Goal: Information Seeking & Learning: Learn about a topic

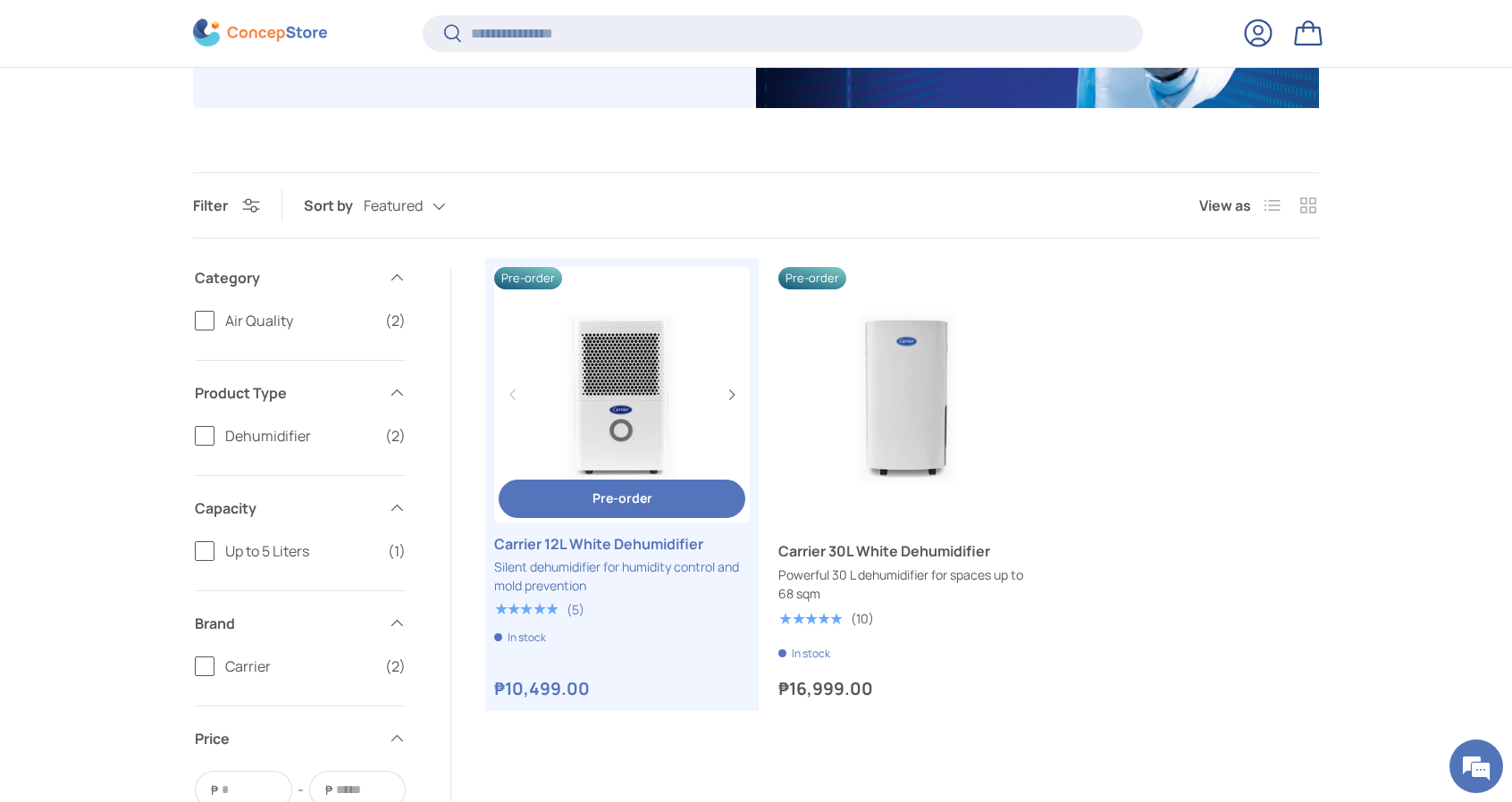
scroll to position [532, 0]
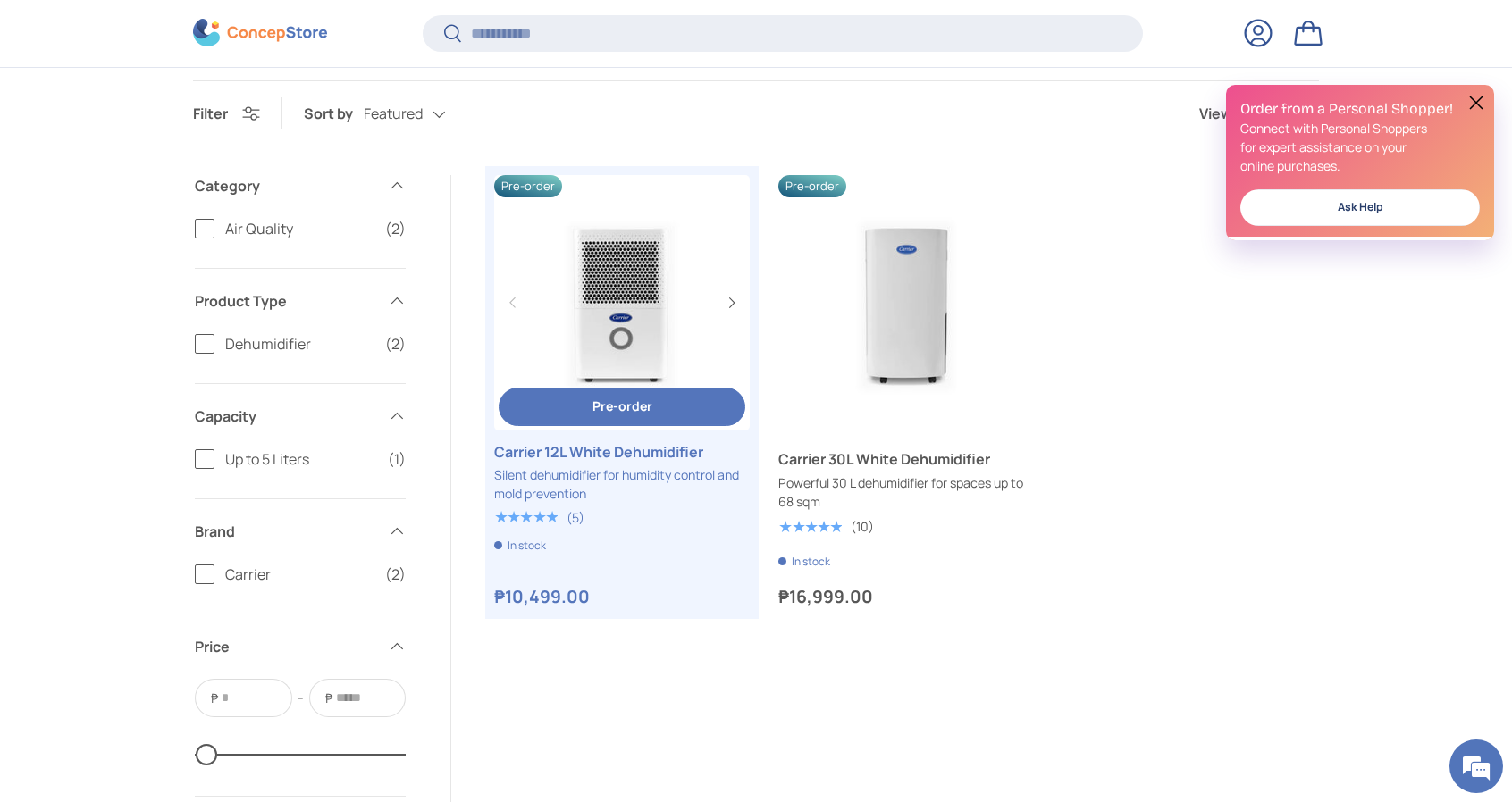
click at [635, 315] on link "Carrier 12L White Dehumidifier" at bounding box center [622, 303] width 256 height 256
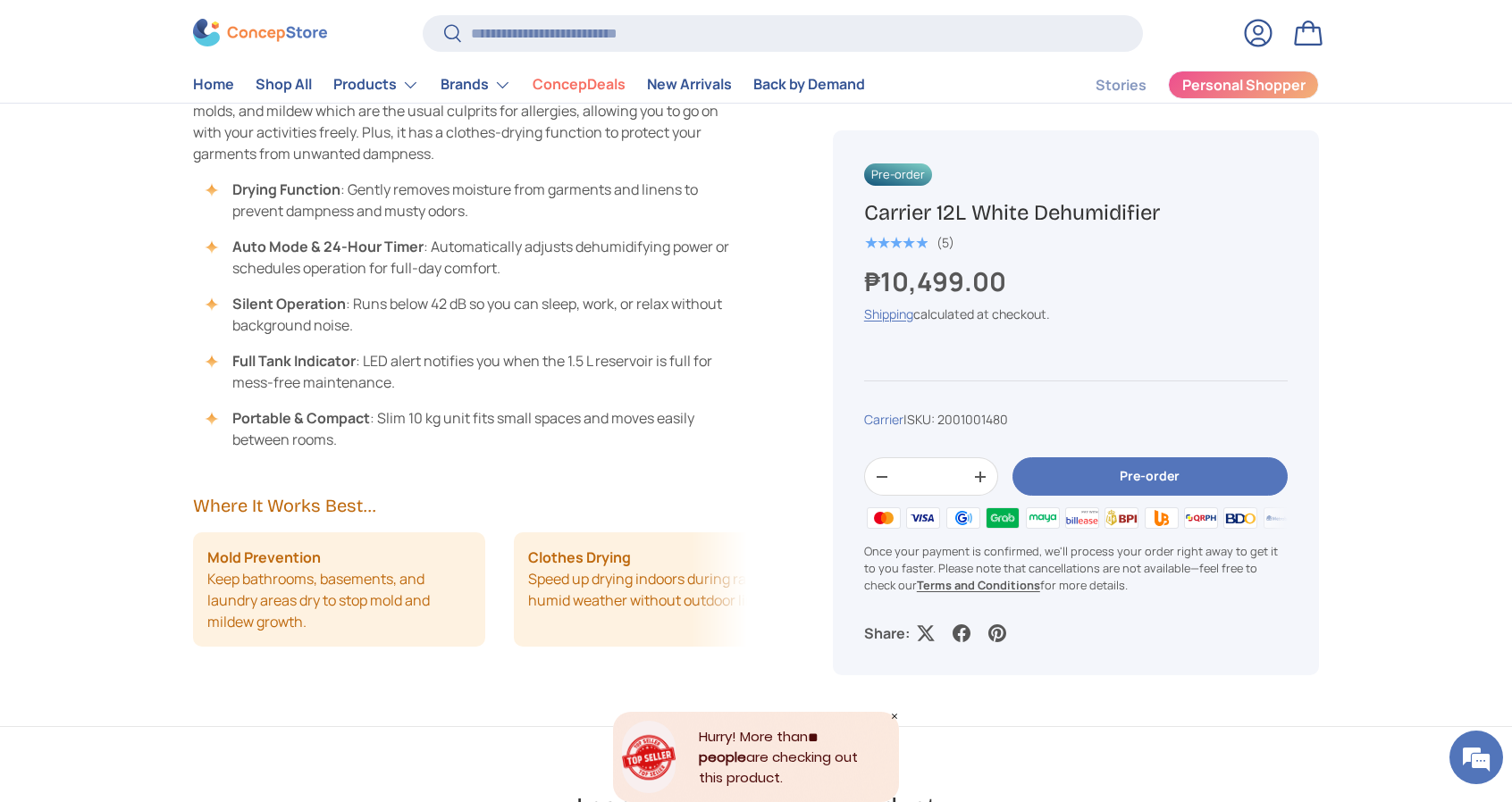
scroll to position [1181, 0]
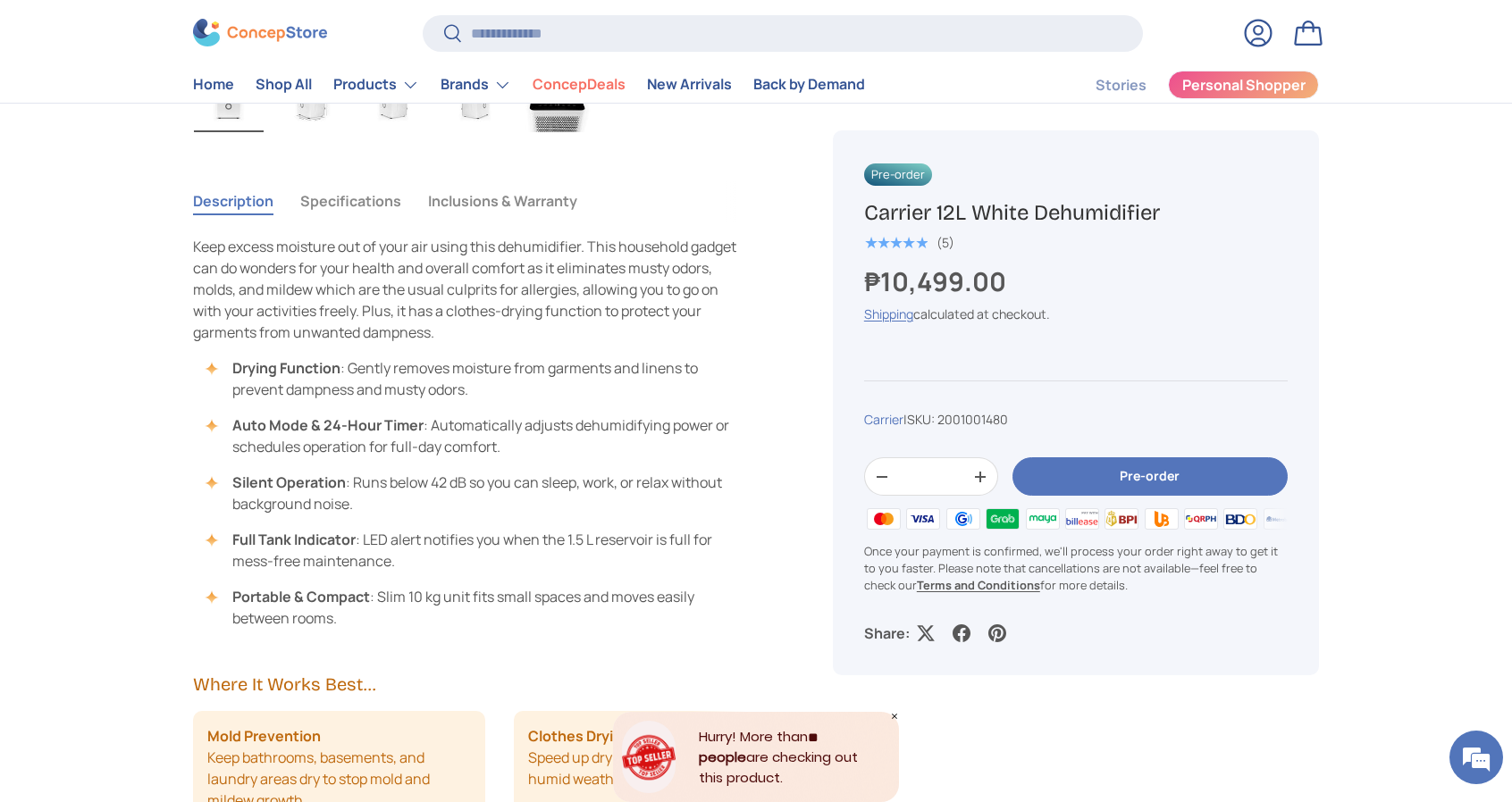
click at [384, 205] on button "Specifications" at bounding box center [350, 201] width 101 height 41
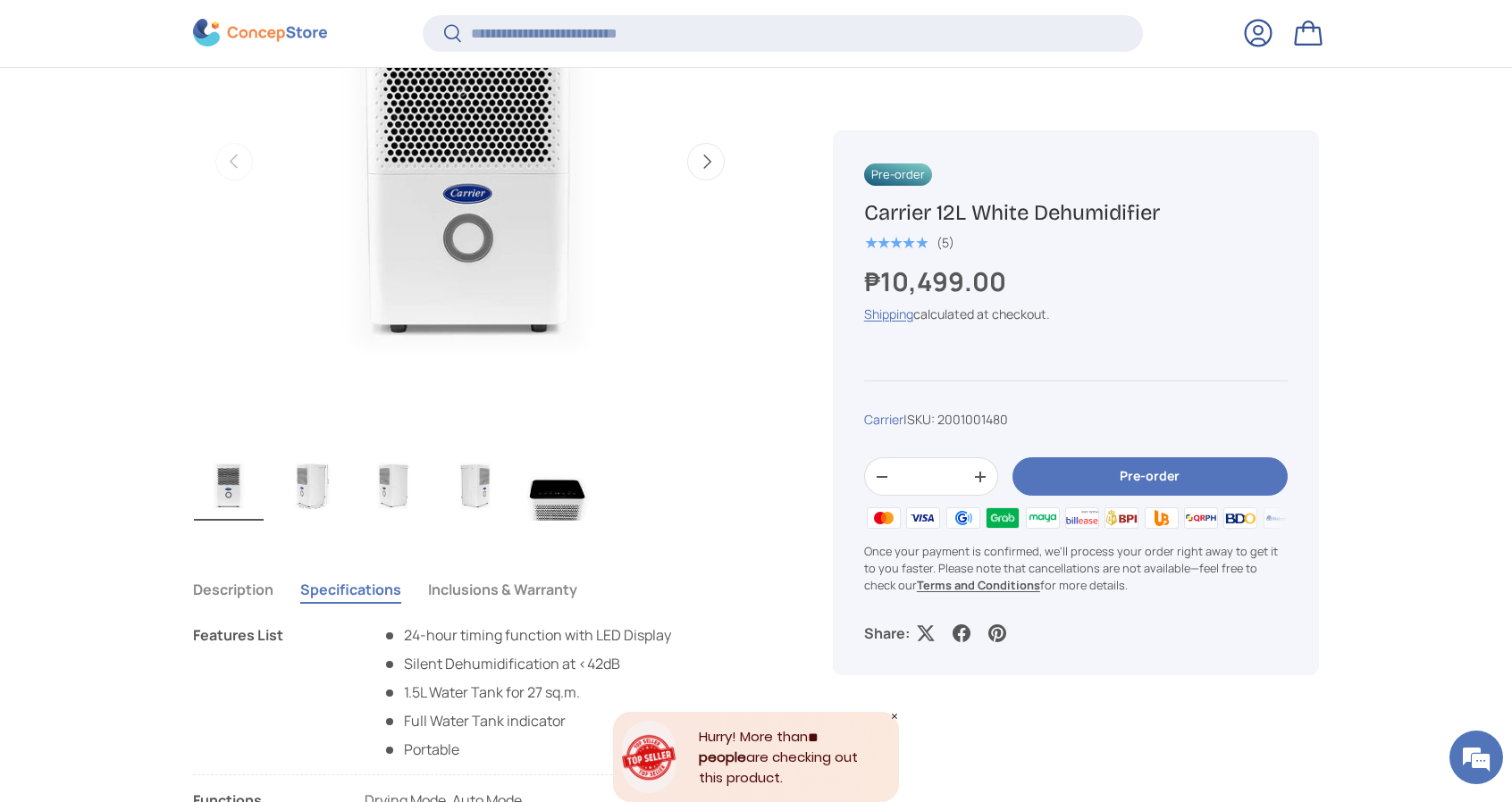
scroll to position [821, 0]
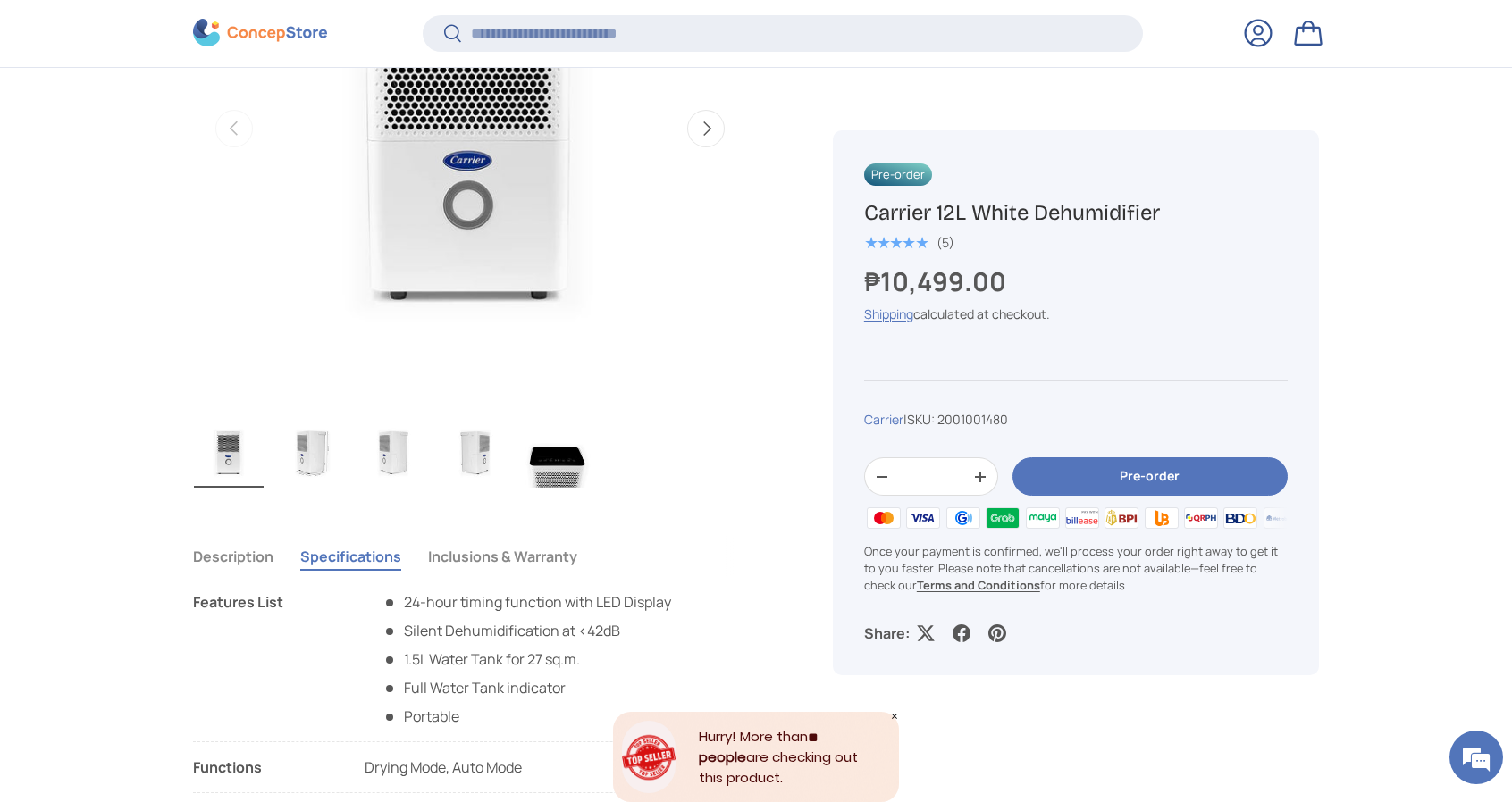
click at [309, 452] on img "Gallery Viewer" at bounding box center [310, 451] width 69 height 71
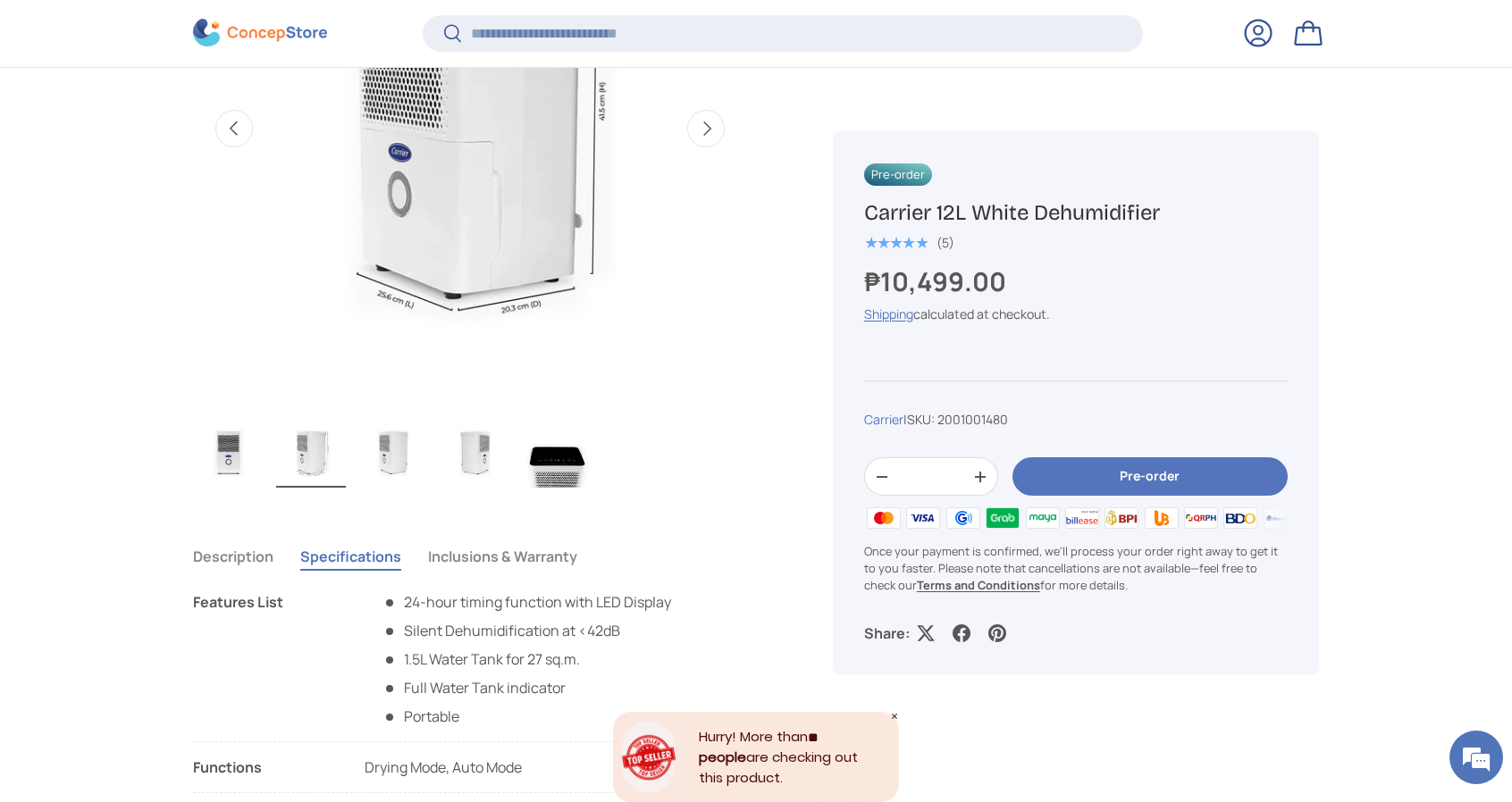
click at [384, 448] on img "Gallery Viewer" at bounding box center [393, 451] width 69 height 71
click at [435, 445] on ul "Load image 1 in gallery view Load image 2 in gallery view Load image 3 in galle…" at bounding box center [470, 455] width 554 height 78
click at [460, 446] on img "Gallery Viewer" at bounding box center [475, 451] width 69 height 71
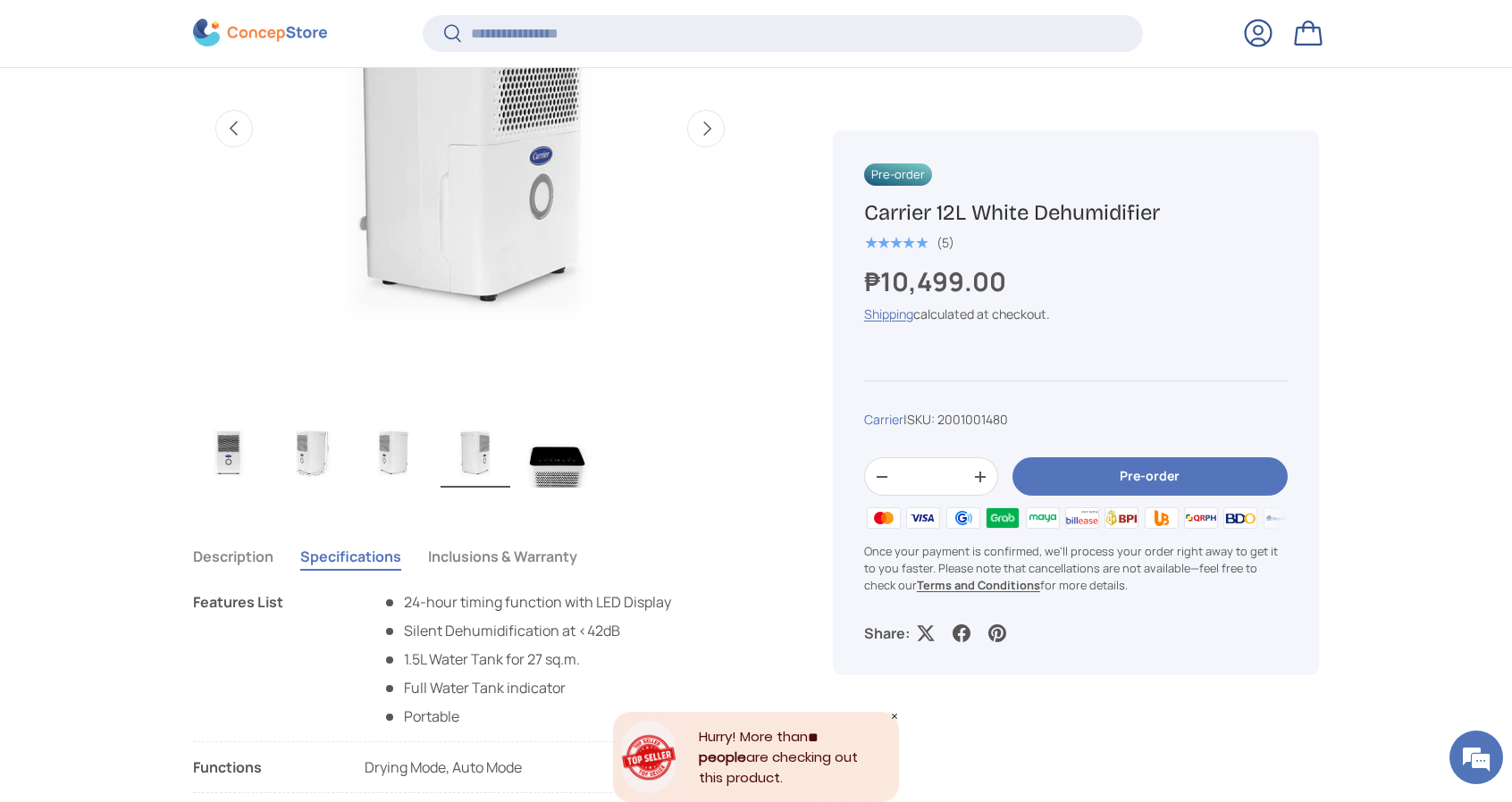
click at [529, 449] on img "Gallery Viewer" at bounding box center [557, 451] width 69 height 71
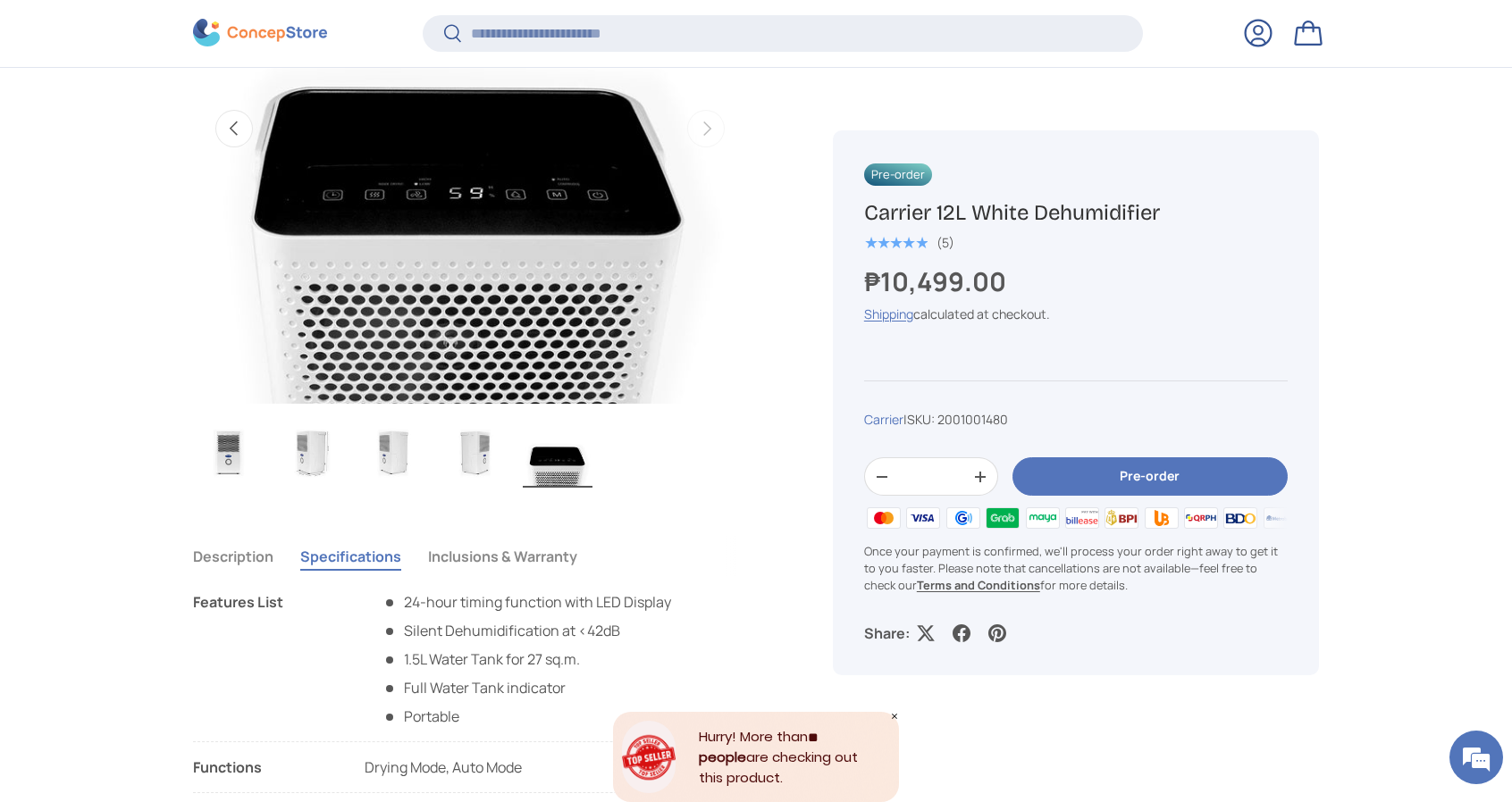
click at [455, 448] on img "Gallery Viewer" at bounding box center [475, 451] width 69 height 71
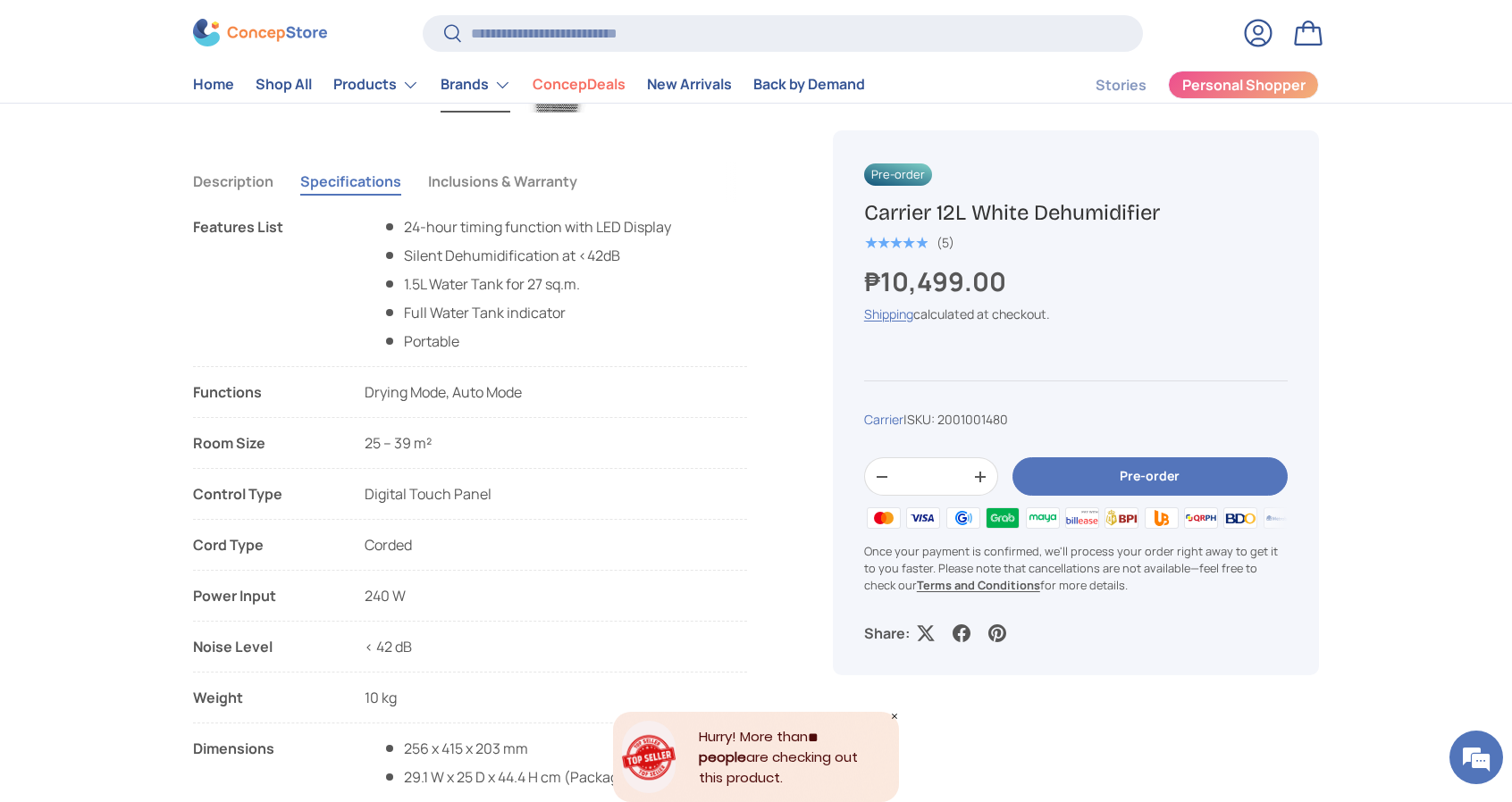
scroll to position [1182, 0]
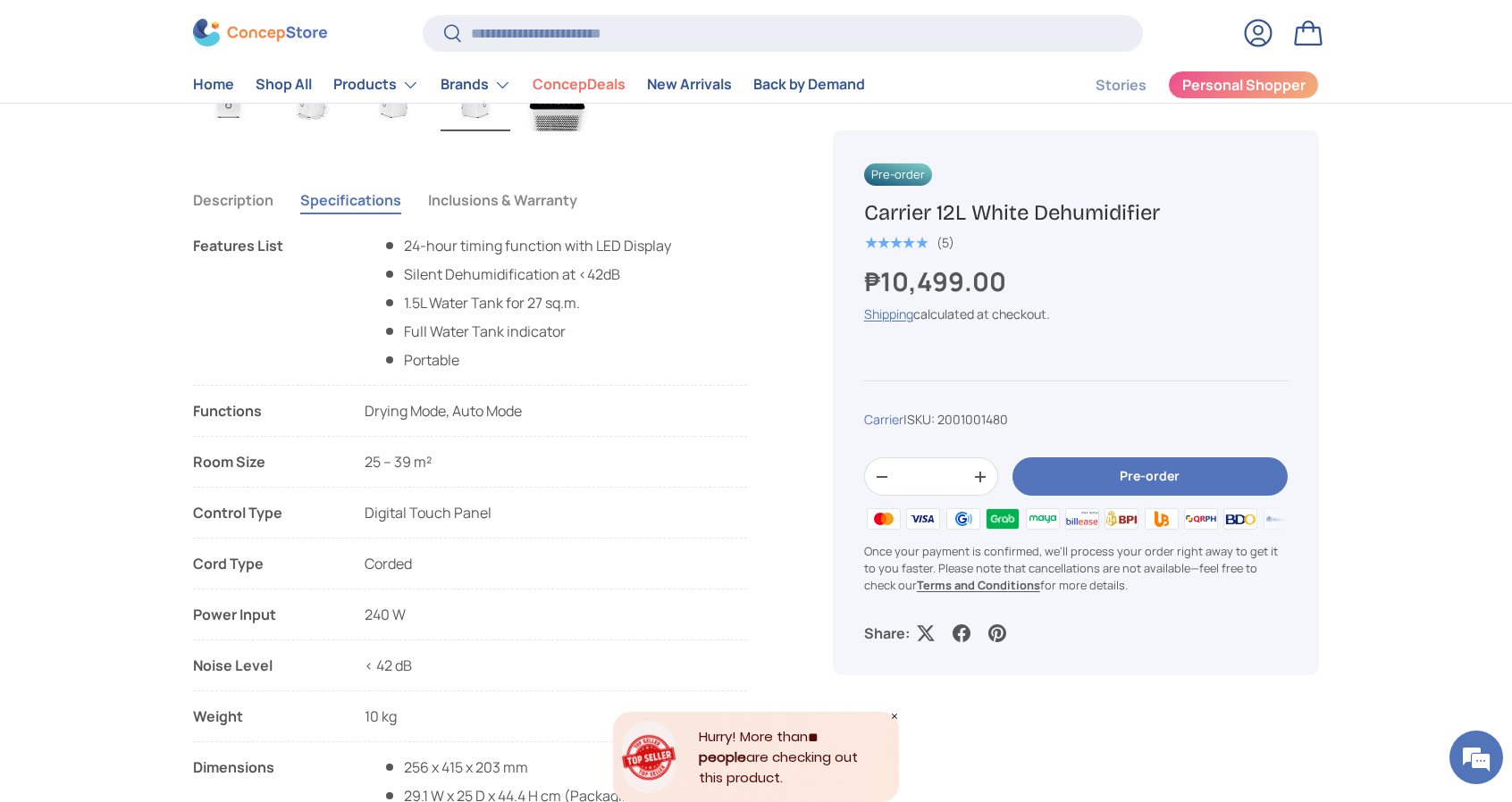
click at [518, 198] on button "Inclusions & Warranty" at bounding box center [502, 200] width 149 height 41
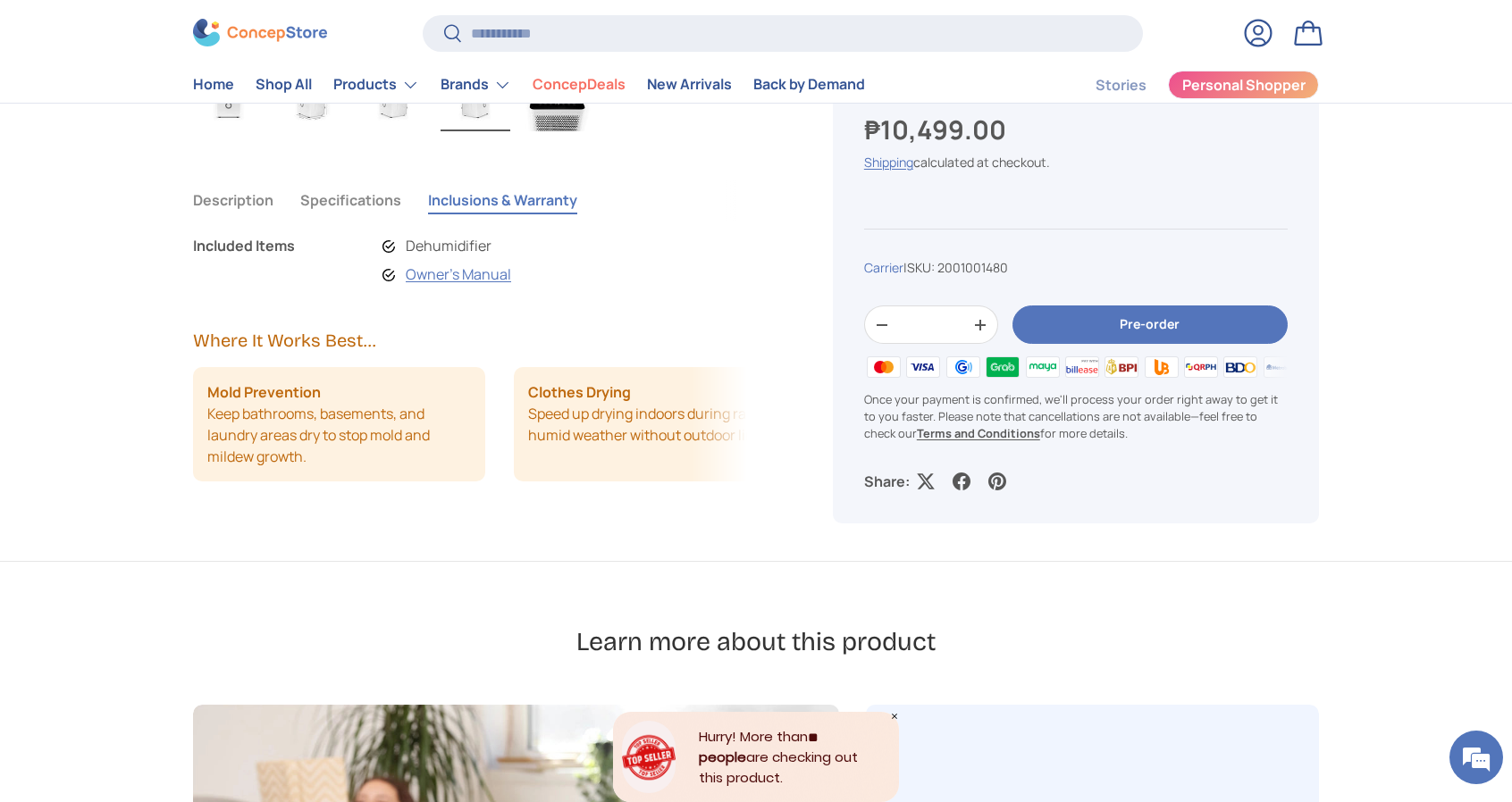
click at [373, 200] on button "Specifications" at bounding box center [350, 200] width 101 height 41
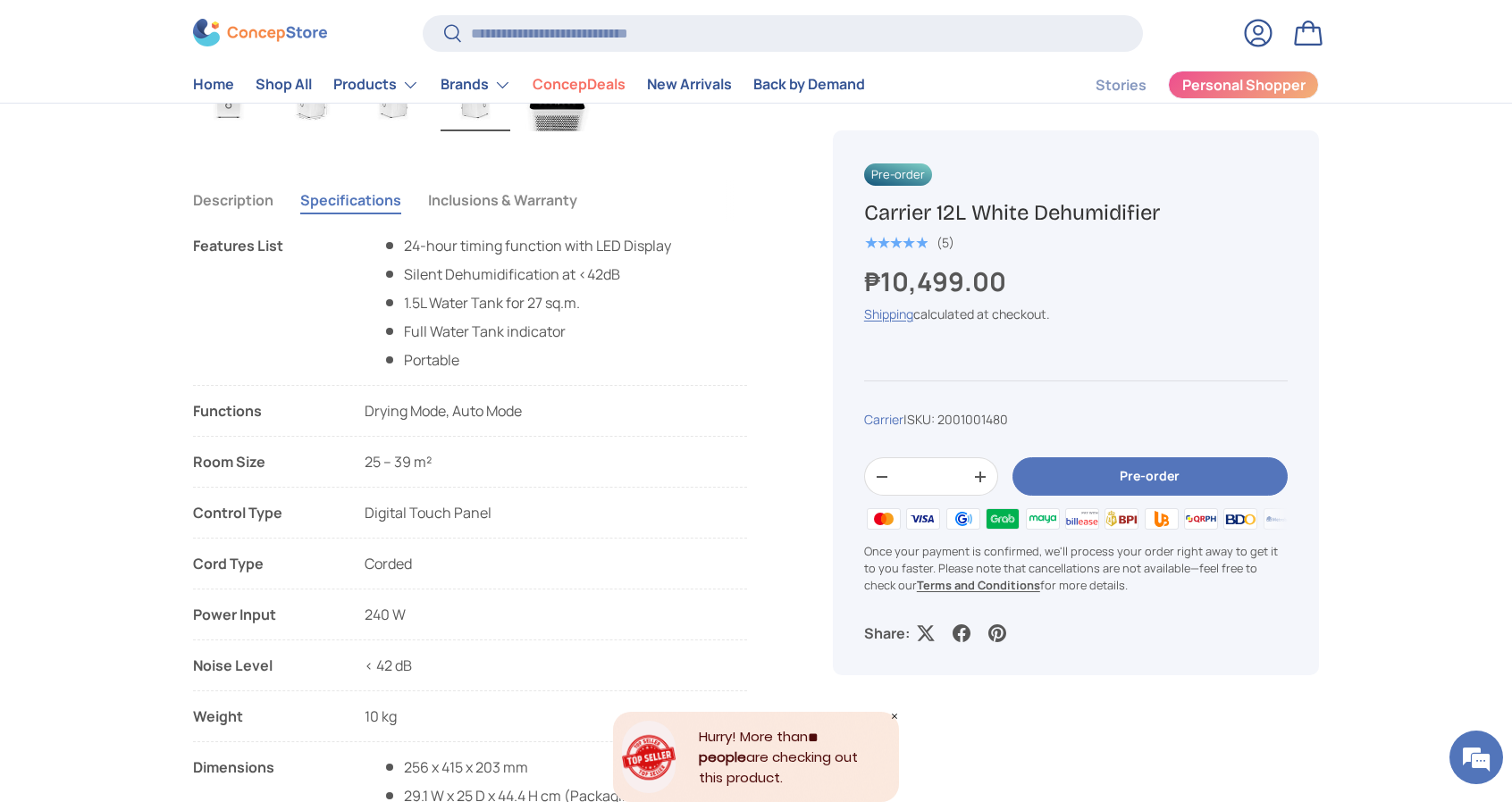
click at [247, 207] on button "Description" at bounding box center [233, 200] width 81 height 41
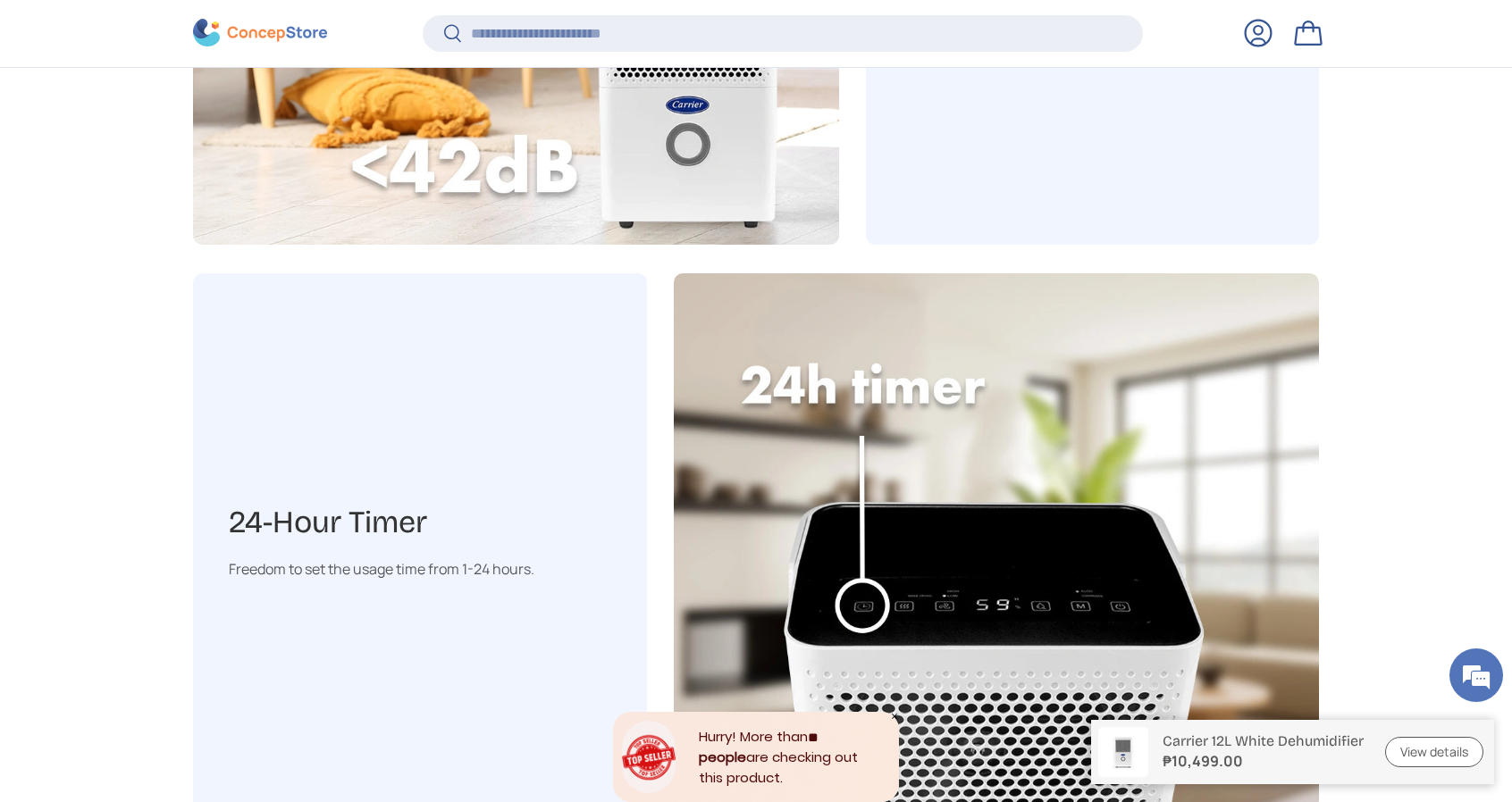
scroll to position [2786, 0]
